Goal: Task Accomplishment & Management: Manage account settings

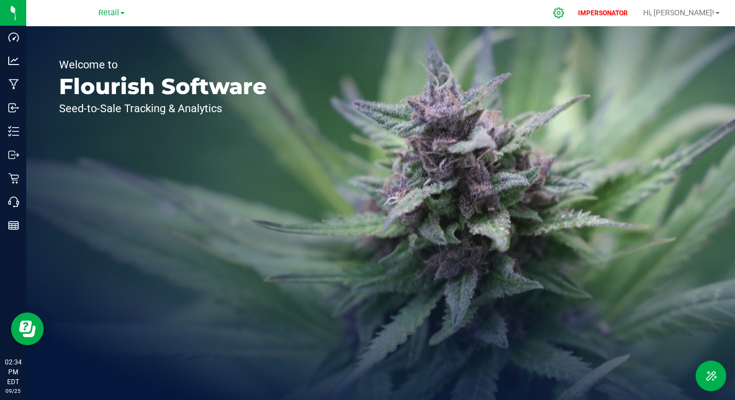
click at [564, 13] on icon at bounding box center [558, 12] width 11 height 11
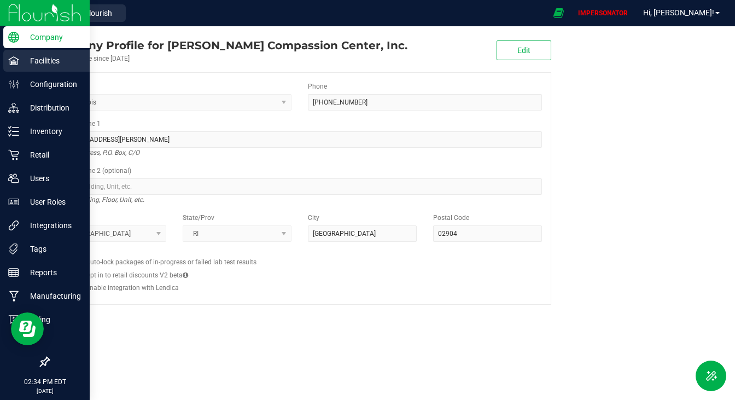
click at [37, 66] on p "Facilities" at bounding box center [52, 60] width 66 height 13
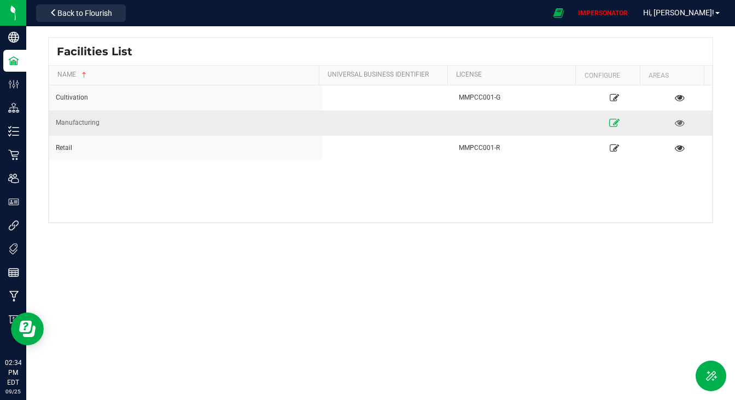
click at [609, 122] on icon at bounding box center [614, 123] width 10 height 8
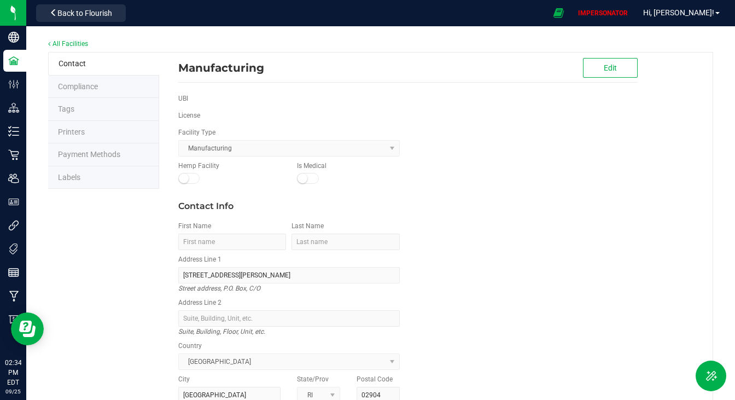
click at [89, 176] on li "Labels" at bounding box center [103, 177] width 111 height 23
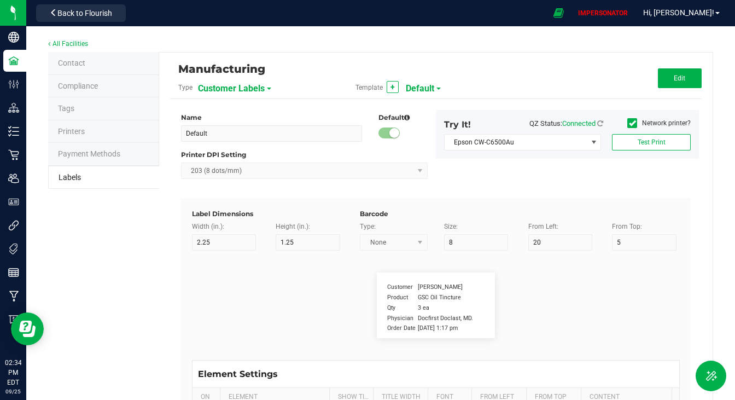
click at [240, 83] on span "Customer Labels" at bounding box center [231, 88] width 67 height 19
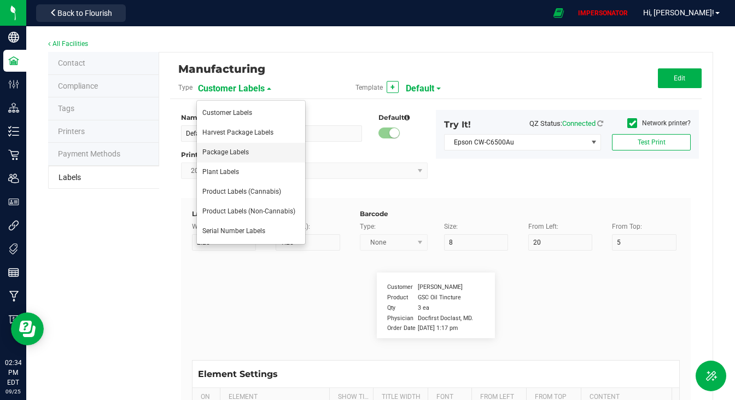
click at [223, 144] on li "Package Labels" at bounding box center [251, 153] width 108 height 20
type input "New [PERSON_NAME] Flower Template"
type input "2"
type input "6"
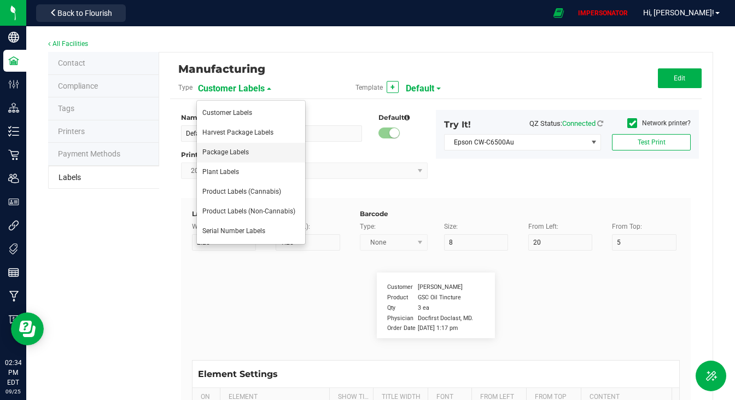
type input "1"
type input "47"
type input "Package ID"
type input "25"
type input "1"
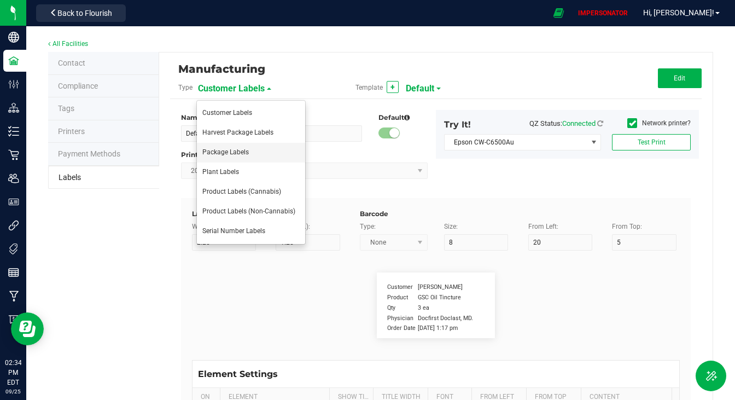
type input "12"
type input "CADMODS-20220420-096"
type input "SKU Name"
type input "1"
type input "15"
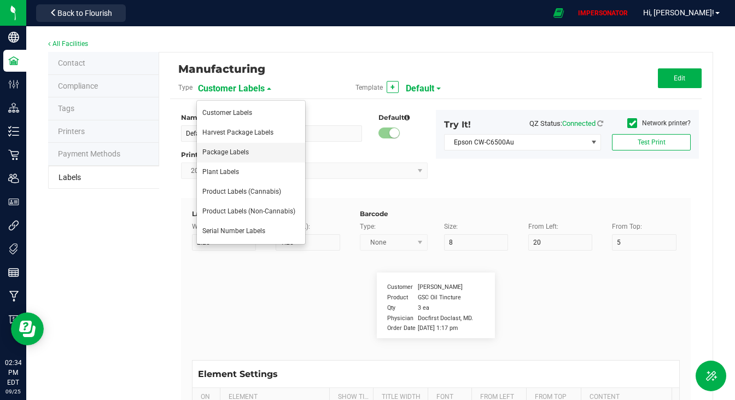
type input "Gelato Pen"
type input "Strain"
type input "1"
type input "21"
type input "Gelato"
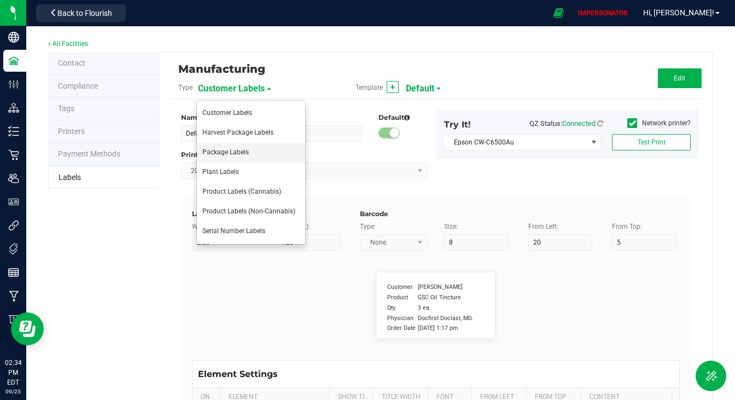
type input "THC %"
type input "1"
type input "24"
type input "21.5"
type input "CBD %"
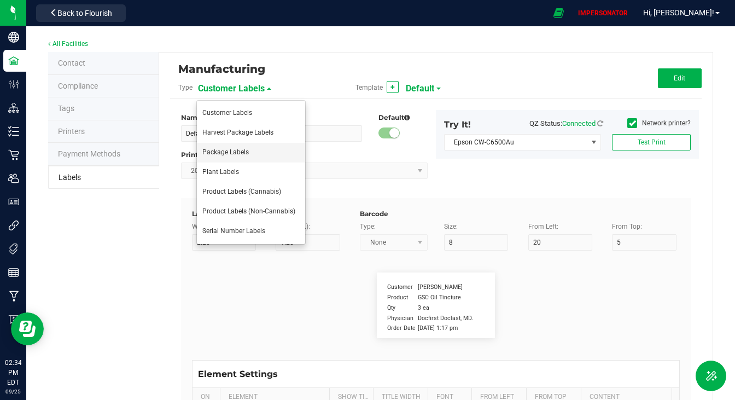
type input "30"
type input "24"
type input "3.6"
type input "Strain Description"
type input "1"
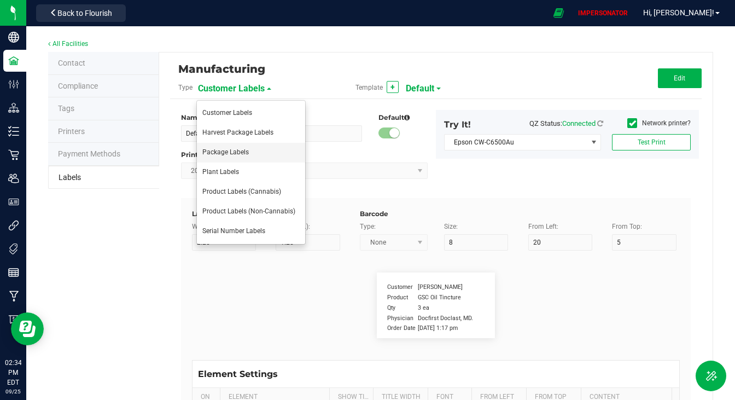
type input "27"
type input "Pineapple, Molasses, Napalm"
type input "Brand"
type input "1"
type input "9"
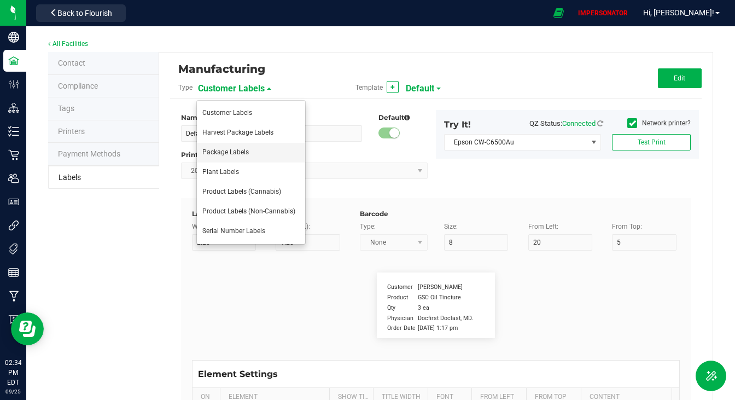
type input "Cannabis Co."
type input "Harvest Date"
type input "20"
type input "1"
type input "[DATE]"
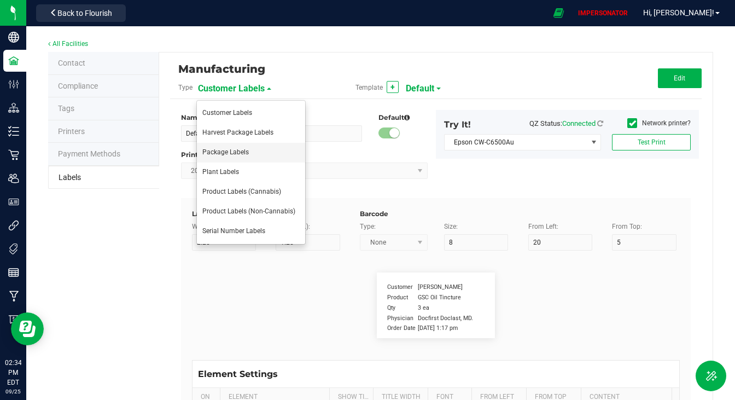
type input "Dispensary"
type input "10"
type input "1"
type input "5"
type input "[PERSON_NAME] Compassion Center - 0001"
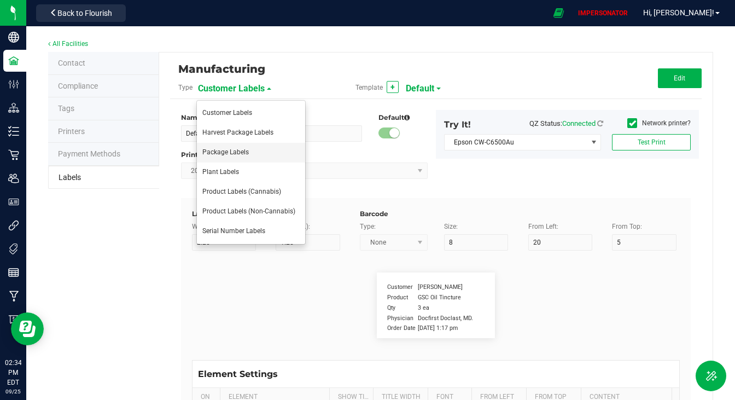
type input "Warning"
type input "10"
type input "1"
type input "39"
type input "American Association of Poison"
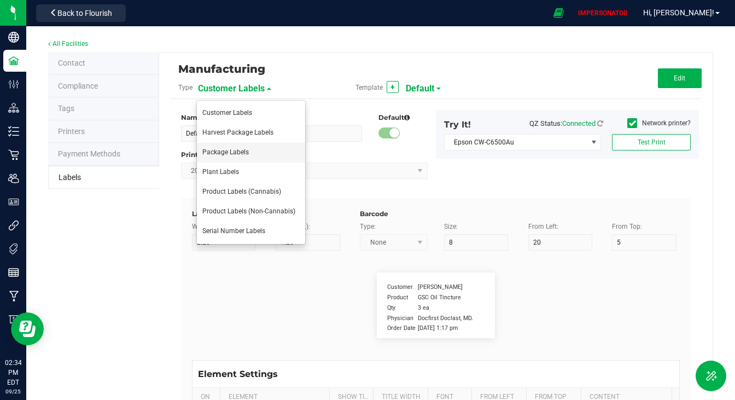
type input "Warning"
type input "10"
type input "1"
type input "42"
type input "Control Center [PHONE_NUMBER]"
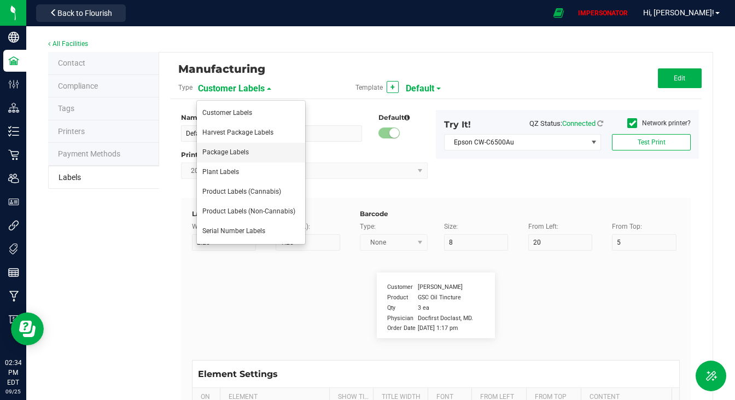
type input "Usable"
type input "1"
type input "33"
type input "Size"
type input "25"
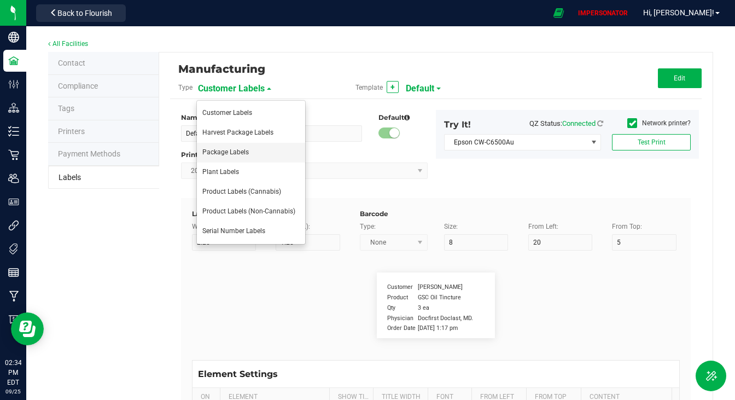
type input "10"
type input "20"
type input "44 ea"
type input "Package Date"
type input "25"
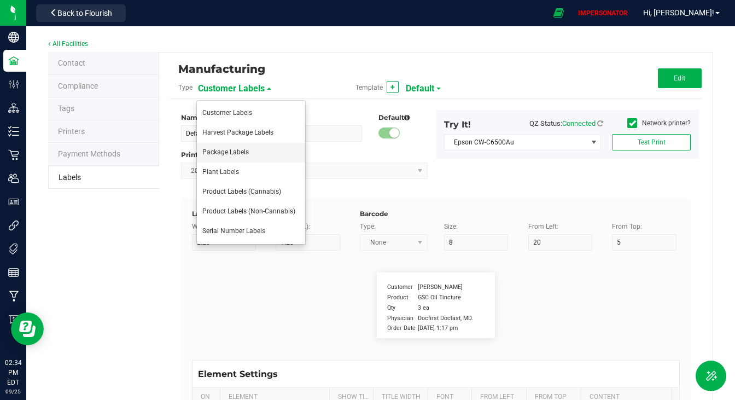
type input "10"
type input "25"
type input "[DATE] 10:14pm"
type input "Lot Number"
type input "25"
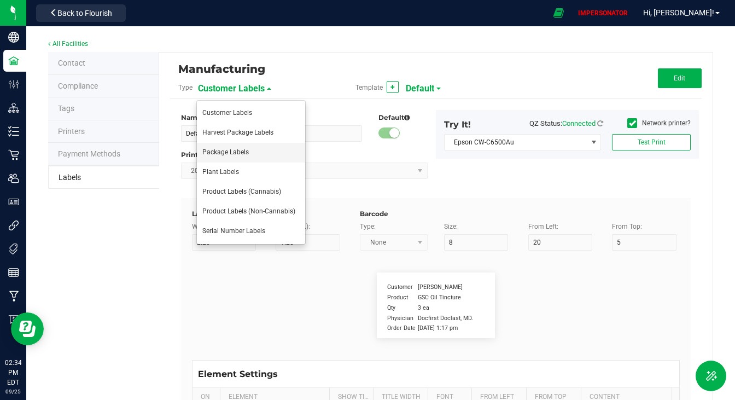
type input "10"
type input "LOT918234"
type input "SKU"
type input "25"
type input "10"
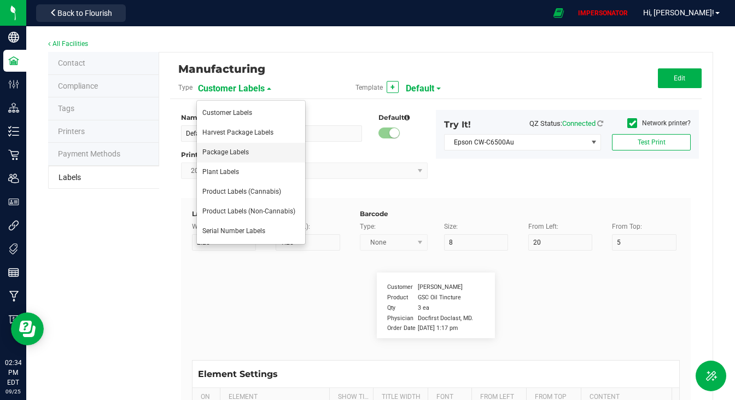
type input "42P017"
type input "Ref Field 1"
type input "25"
type input "10"
type input "35"
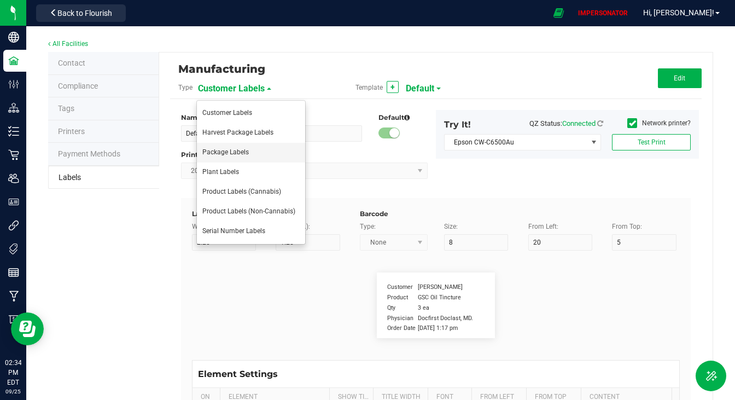
type input "Ref Field 1 Value"
type input "Ref Field 2"
type input "25"
type input "10"
type input "35"
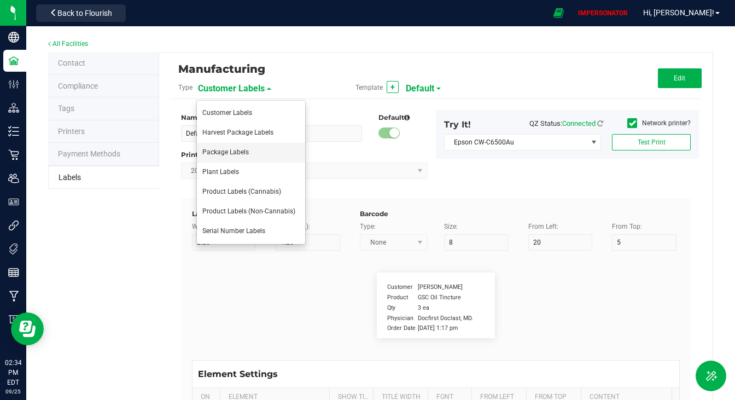
type input "Ref Field 2 Value"
type input "Ref Field 3"
type input "25"
type input "10"
type input "35"
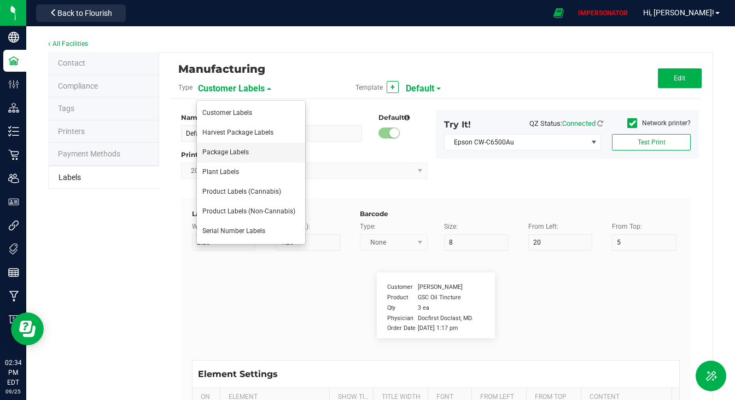
type input "Ref Field 3 Value"
type input "Item Ref Field 1"
type input "25"
type input "10"
type input "35"
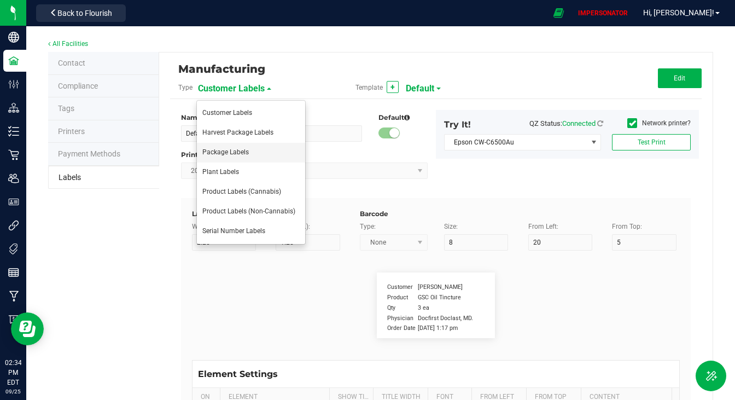
type input "Item Ref Field 1 Value"
type input "Item Ref Field 2"
type input "25"
type input "10"
type input "35"
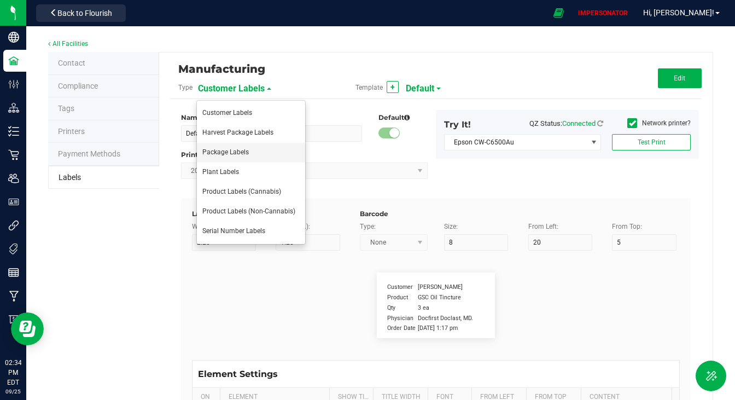
type input "Item Ref Field 2 Value"
type input "Item Ref Field 3"
type input "25"
type input "10"
type input "35"
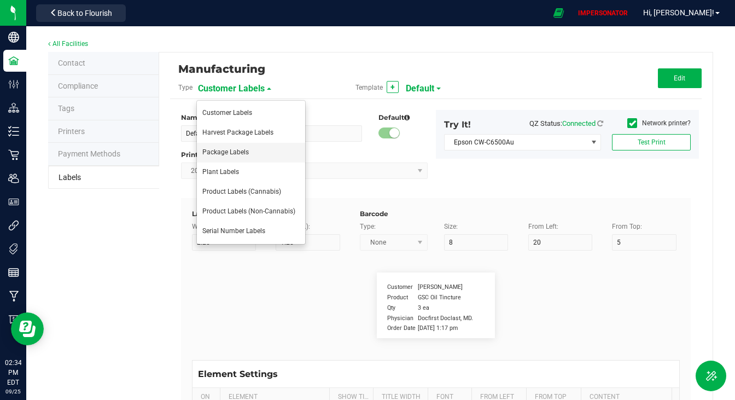
type input "Item Ref Field 3 Value"
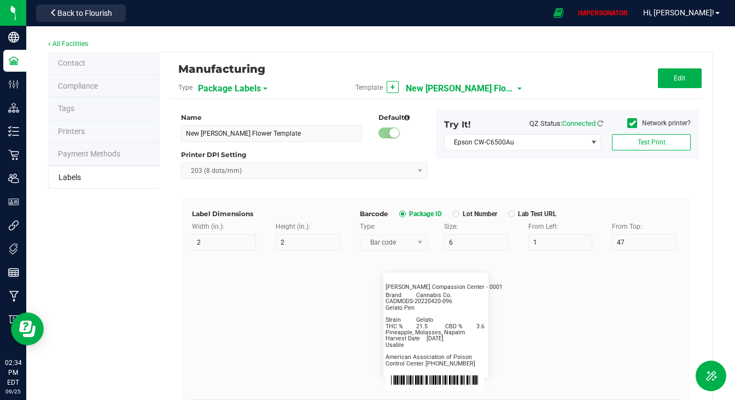
click at [437, 85] on span "New [PERSON_NAME] Flower Template" at bounding box center [460, 88] width 109 height 19
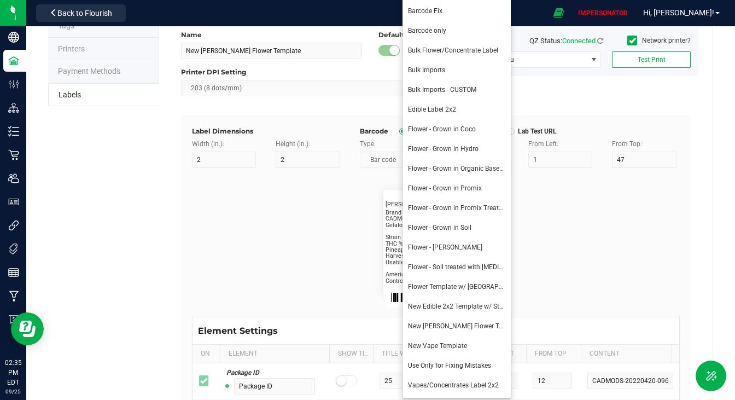
scroll to position [80, 0]
